Goal: Information Seeking & Learning: Learn about a topic

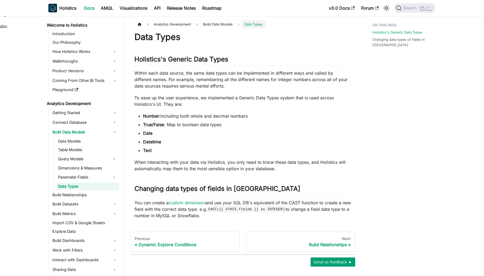
click at [177, 126] on li "True/False : Map to boolean data types" at bounding box center [247, 124] width 208 height 6
drag, startPoint x: 177, startPoint y: 126, endPoint x: 305, endPoint y: 154, distance: 131.0
click at [305, 154] on div "Data Types Holistics's Generic Data Types ​ Within each data source, the same d…" at bounding box center [242, 125] width 216 height 187
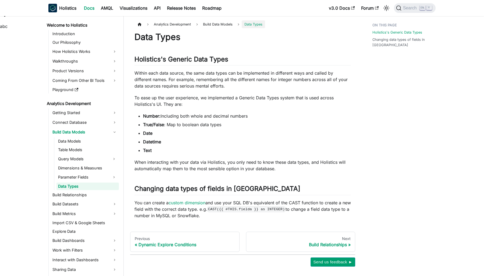
click at [278, 208] on code "CAST({{ #THIS.fielda }} as INTEGER)" at bounding box center [246, 209] width 78 height 5
drag, startPoint x: 278, startPoint y: 208, endPoint x: 299, endPoint y: 221, distance: 25.4
click at [299, 221] on div "Analytics Development Build Data Models Data Types On this page Data Types Holi…" at bounding box center [242, 143] width 225 height 246
